Goal: Information Seeking & Learning: Compare options

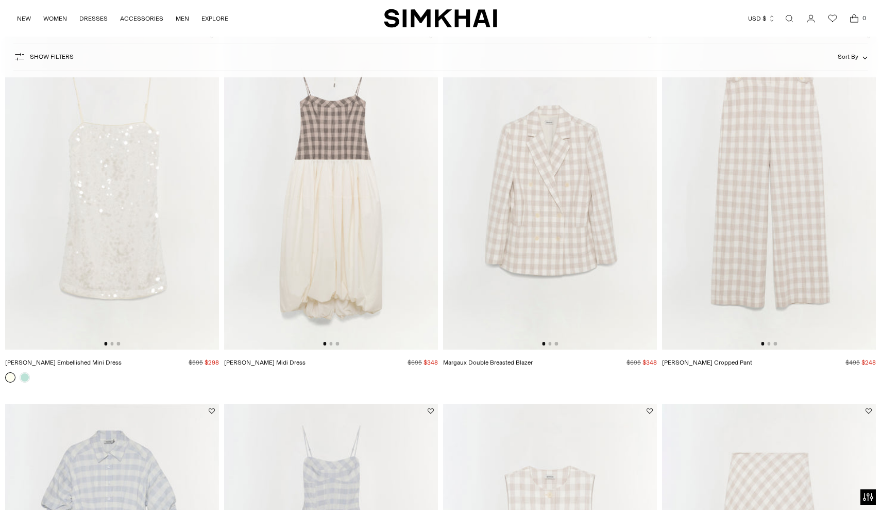
scroll to position [1240, 0]
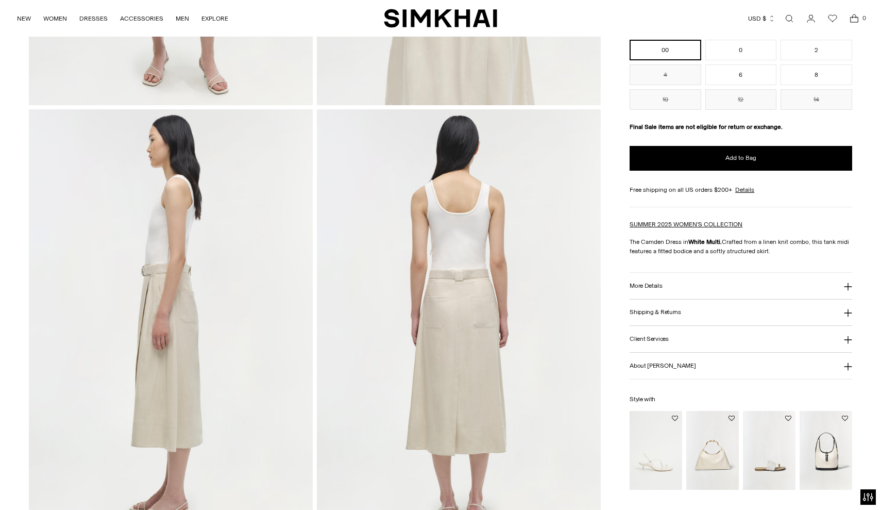
scroll to position [396, 0]
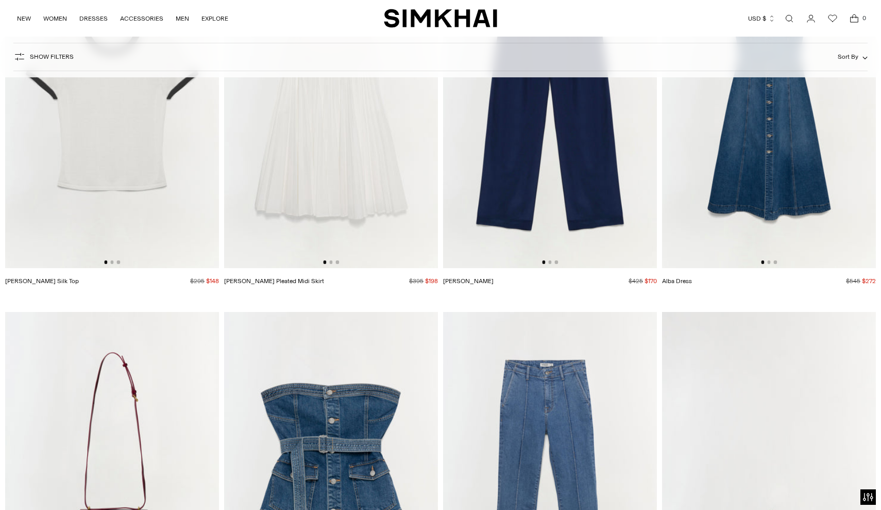
scroll to position [2059, 0]
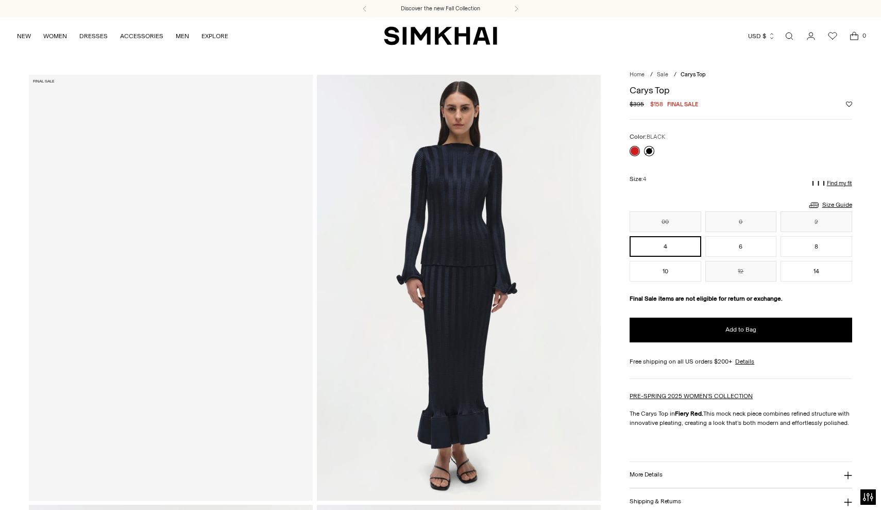
click at [649, 150] on link at bounding box center [649, 151] width 10 height 10
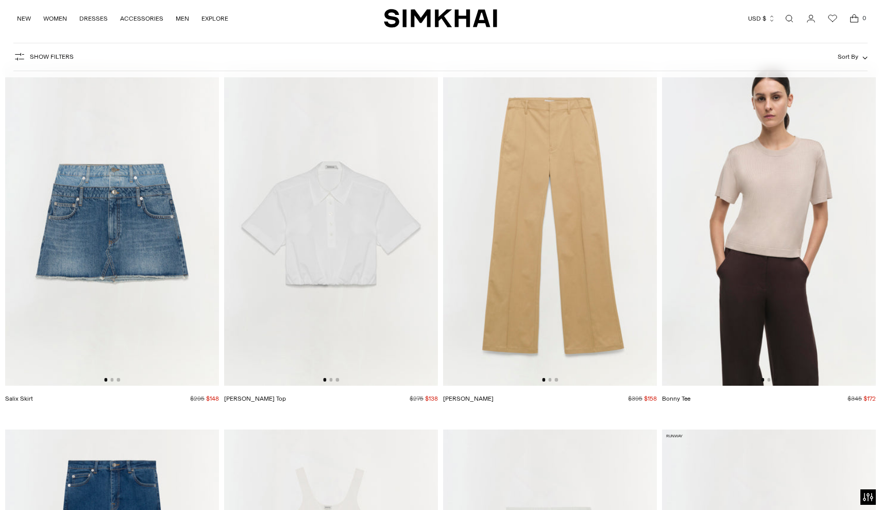
scroll to position [4178, 0]
